Goal: Task Accomplishment & Management: Manage account settings

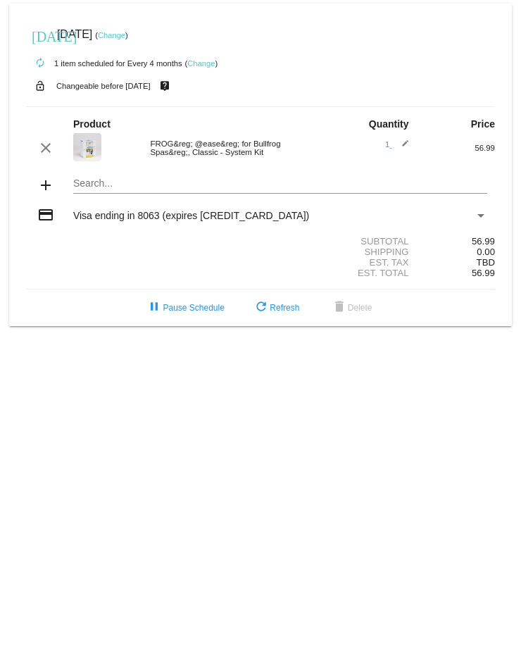
click at [125, 32] on link "Change" at bounding box center [111, 35] width 27 height 8
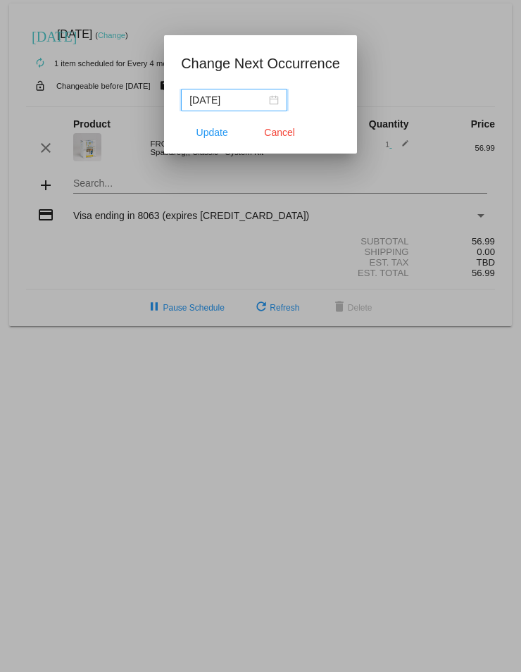
click at [240, 99] on input "2025-09-20" at bounding box center [228, 100] width 77 height 16
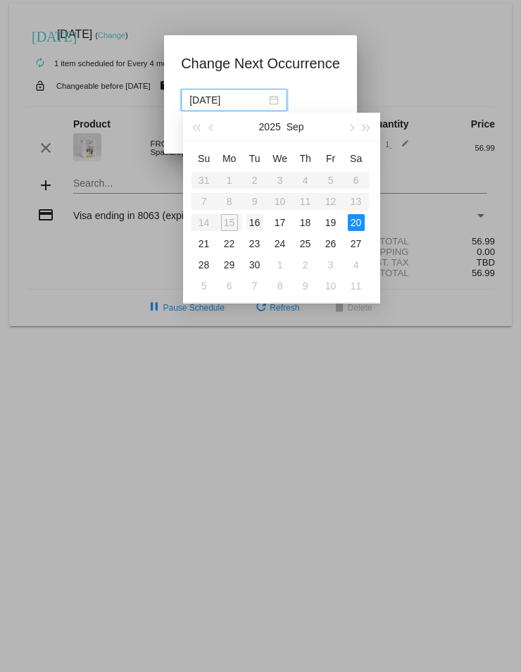
click at [257, 224] on div "16" at bounding box center [255, 222] width 17 height 17
type input "2025-09-16"
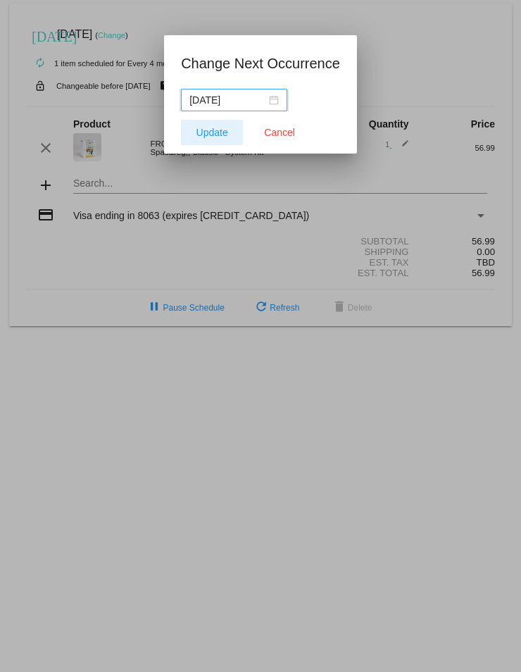
click at [213, 128] on span "Update" at bounding box center [213, 132] width 32 height 11
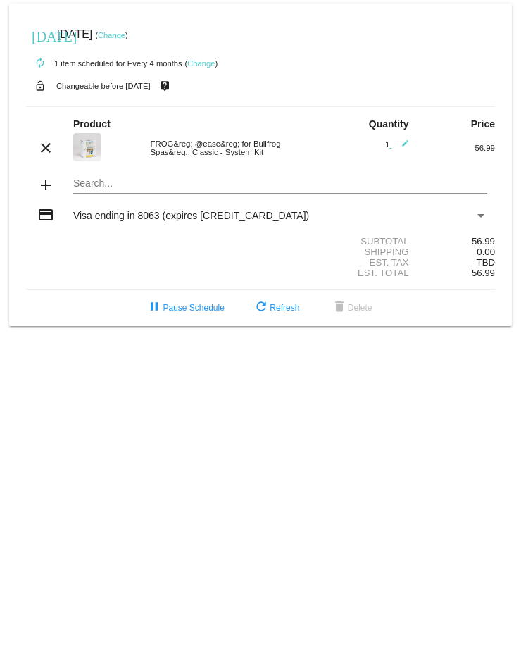
click at [45, 185] on mat-icon "add" at bounding box center [45, 185] width 17 height 17
click at [87, 185] on mat-card "today Sep 16 2025 ( Change ) autorenew 1 item scheduled for Every 4 months ( Ch…" at bounding box center [260, 165] width 503 height 323
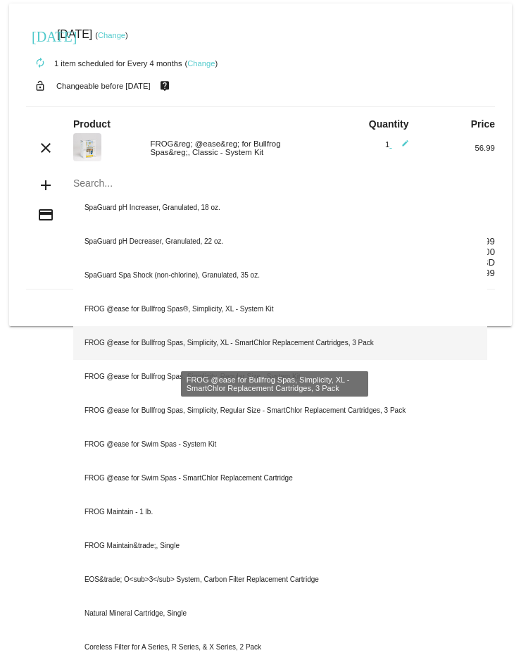
click at [174, 340] on div "FROG @ease for Bullfrog Spas, Simplicity, XL - SmartChlor Replacement Cartridge…" at bounding box center [280, 343] width 414 height 34
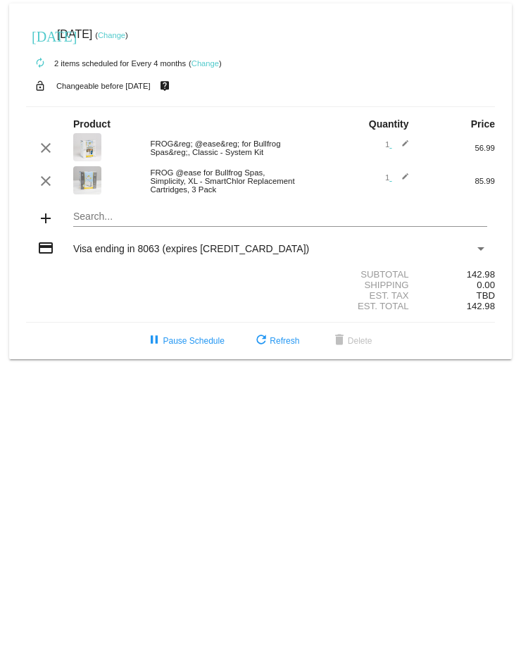
click at [162, 180] on div "FROG @ease for Bullfrog Spas, Simplicity, XL - SmartChlor Replacement Cartridge…" at bounding box center [221, 180] width 156 height 25
click at [85, 183] on img at bounding box center [87, 180] width 28 height 28
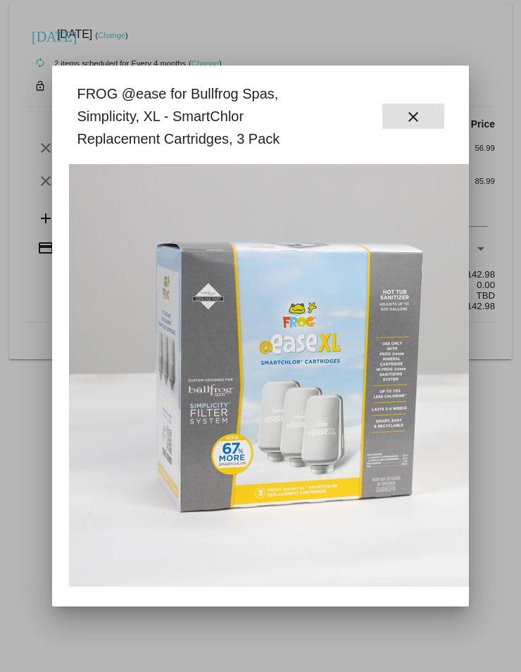
click at [418, 109] on mat-icon "close" at bounding box center [413, 117] width 17 height 17
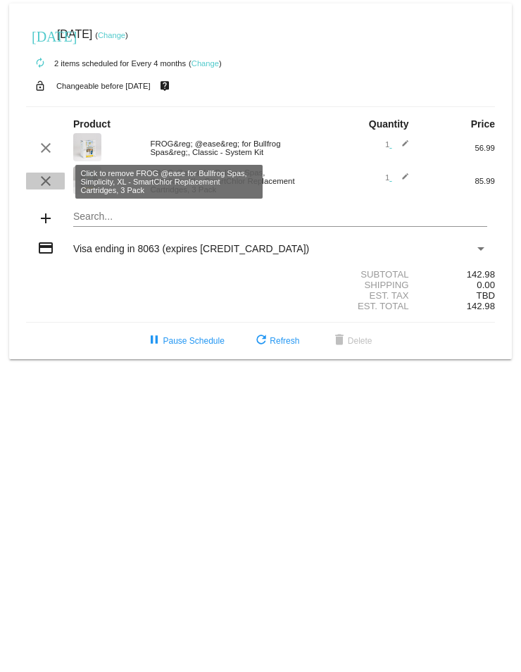
click at [48, 184] on mat-icon "clear" at bounding box center [45, 181] width 17 height 17
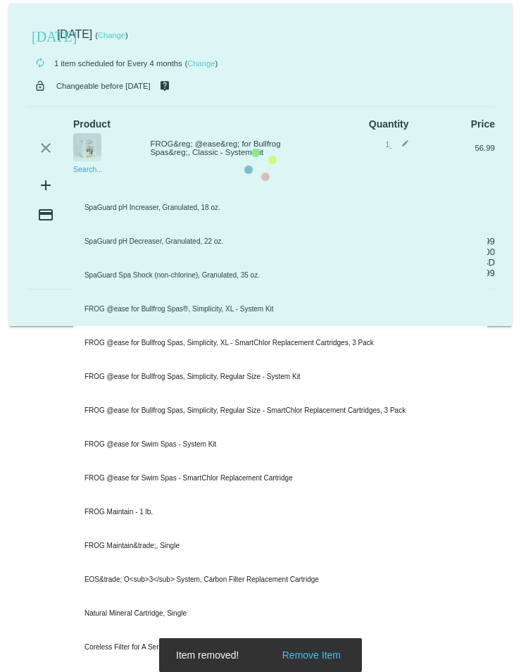
click at [108, 186] on mat-card "today Sep 16 2025 ( Change ) autorenew 1 item scheduled for Every 4 months ( Ch…" at bounding box center [260, 165] width 503 height 323
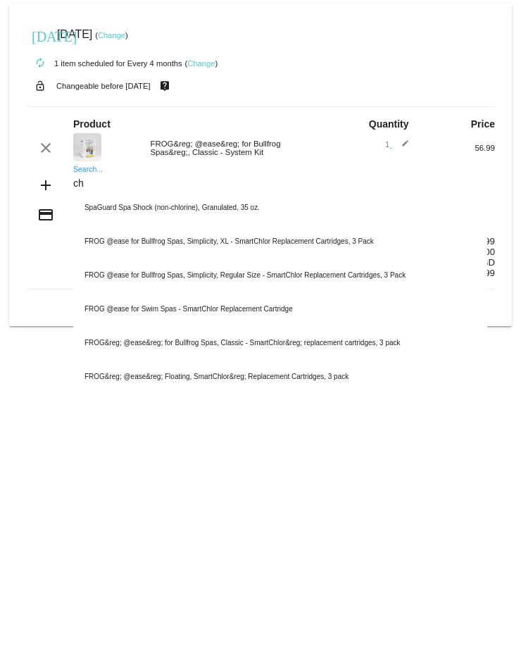
type input "c"
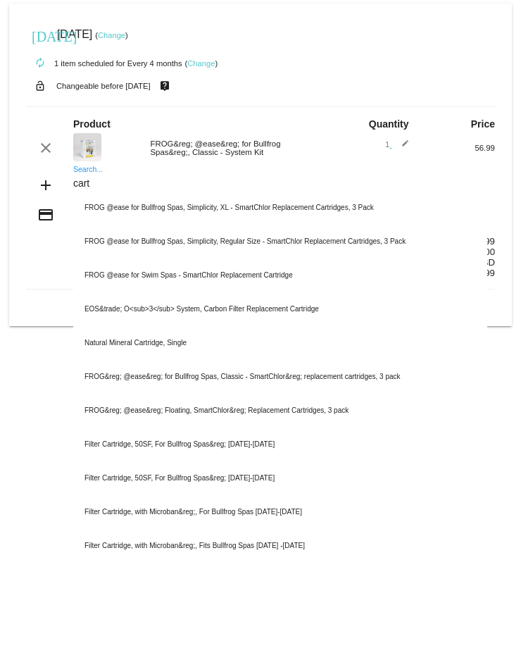
type input "cart"
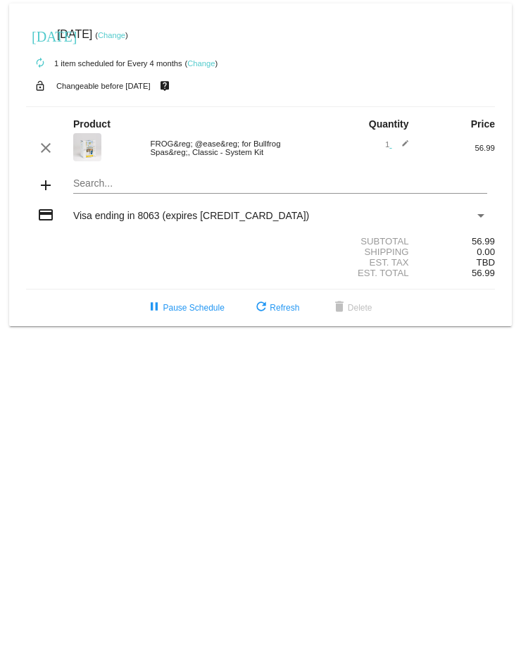
click at [79, 182] on mat-card "today Sep 16 2025 ( Change ) autorenew 1 item scheduled for Every 4 months ( Ch…" at bounding box center [260, 165] width 503 height 323
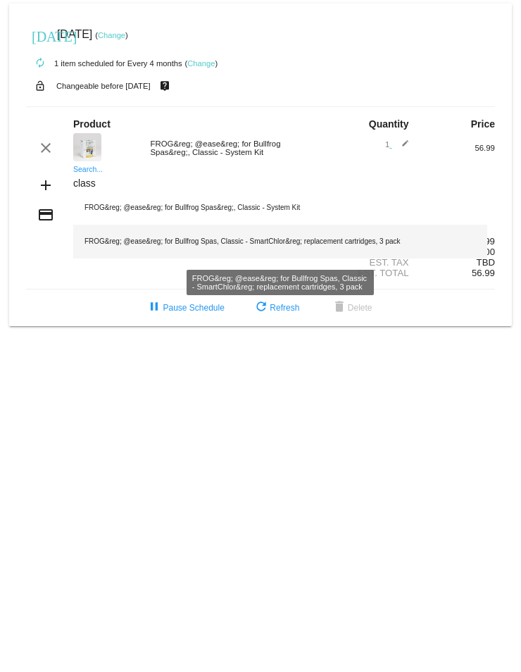
type input "class"
click at [137, 244] on div "FROG&reg; @ease&reg; for Bullfrog Spas, Classic - SmartChlor&reg; replacement c…" at bounding box center [280, 242] width 414 height 34
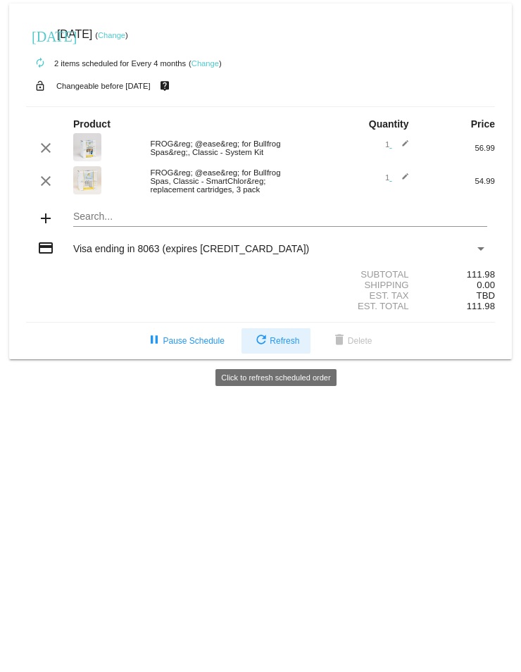
click at [271, 346] on span "refresh Refresh" at bounding box center [276, 341] width 47 height 10
